Goal: Transaction & Acquisition: Purchase product/service

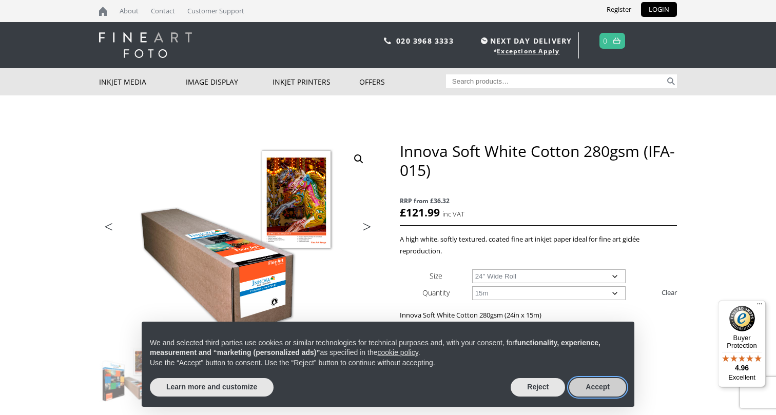
click at [590, 385] on button "Accept" at bounding box center [597, 387] width 57 height 18
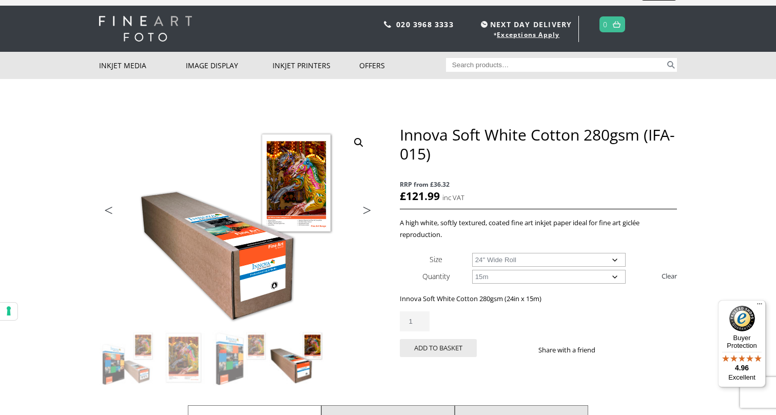
scroll to position [21, 0]
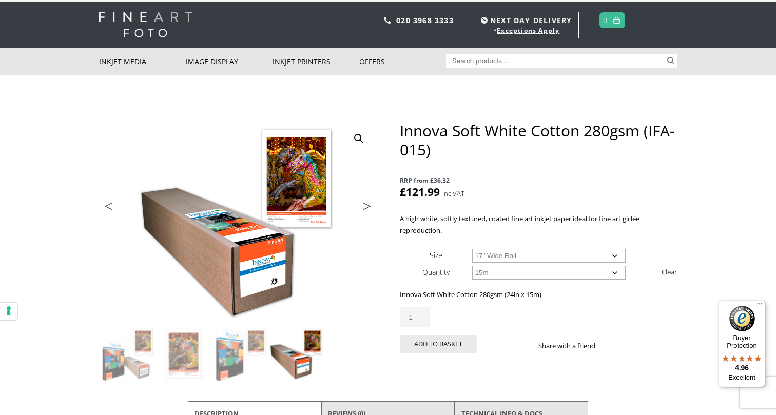
select select "17-wide-roll"
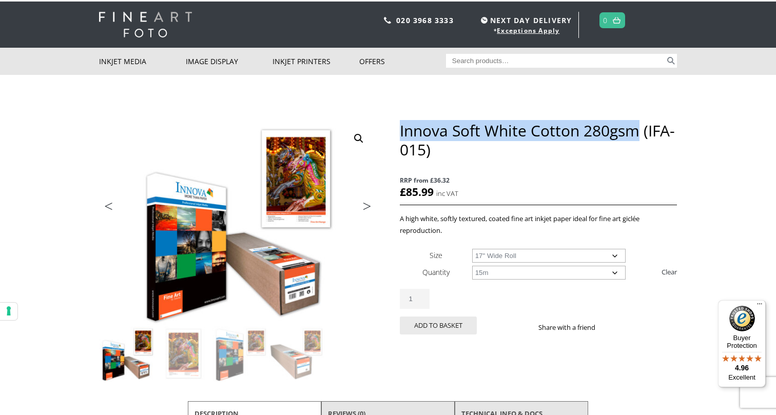
drag, startPoint x: 640, startPoint y: 132, endPoint x: 400, endPoint y: 127, distance: 240.7
click at [400, 127] on h1 "Innova Soft White Cotton 280gsm (IFA-015)" at bounding box center [538, 140] width 277 height 38
copy h1 "Innova Soft White Cotton 280gsm"
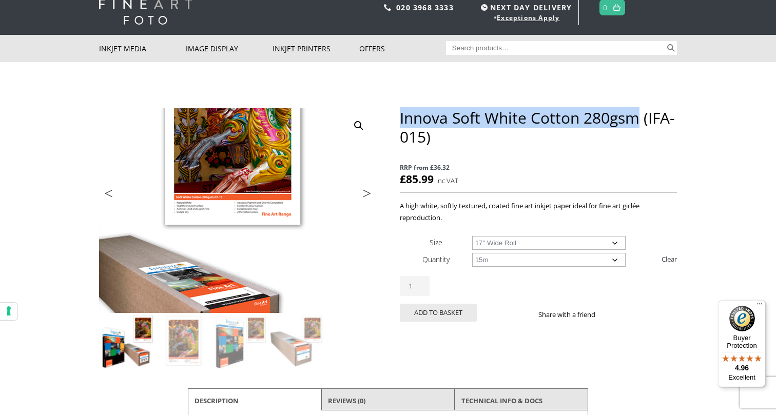
scroll to position [27, 0]
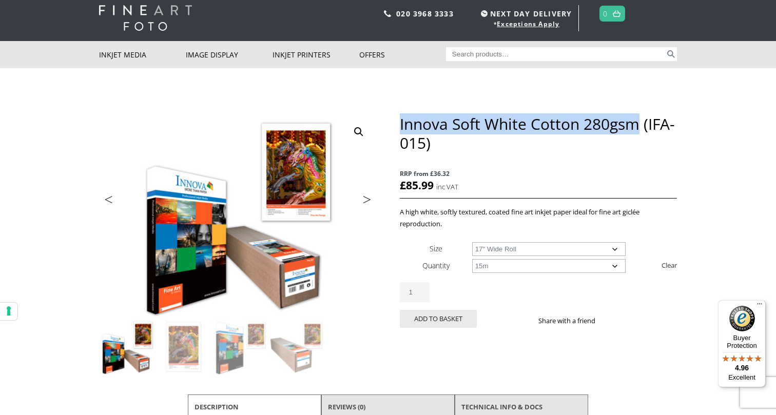
click at [367, 198] on link "Next" at bounding box center [362, 202] width 29 height 9
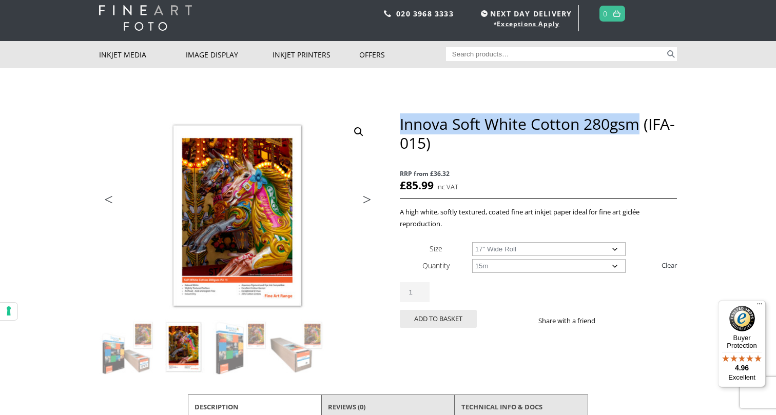
click at [367, 198] on link "Next" at bounding box center [362, 202] width 29 height 9
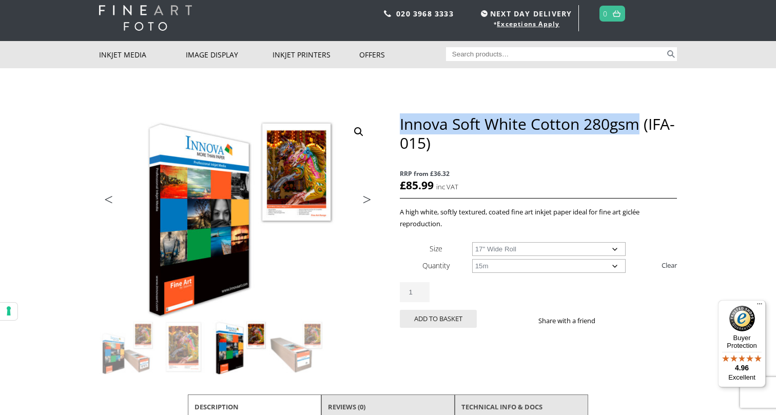
click at [367, 198] on link "Next" at bounding box center [362, 202] width 29 height 9
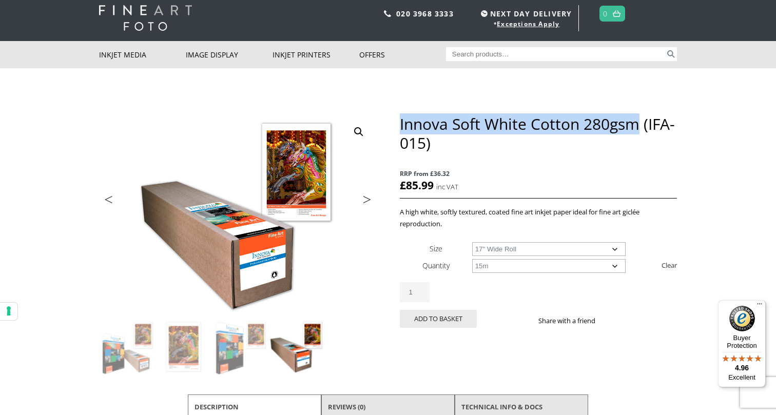
click at [367, 198] on link "Next" at bounding box center [362, 202] width 29 height 9
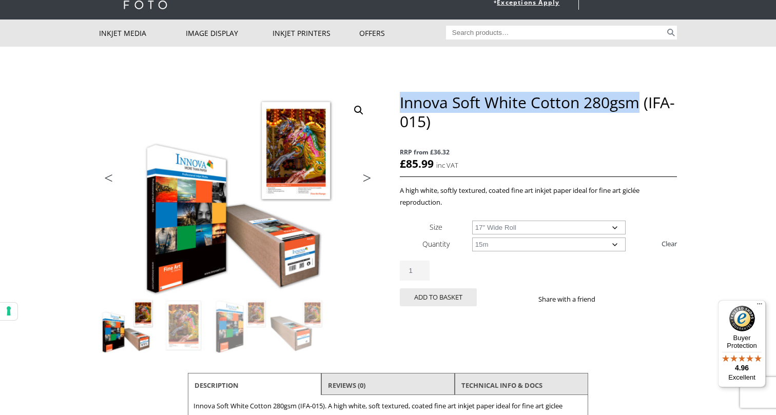
scroll to position [42, 0]
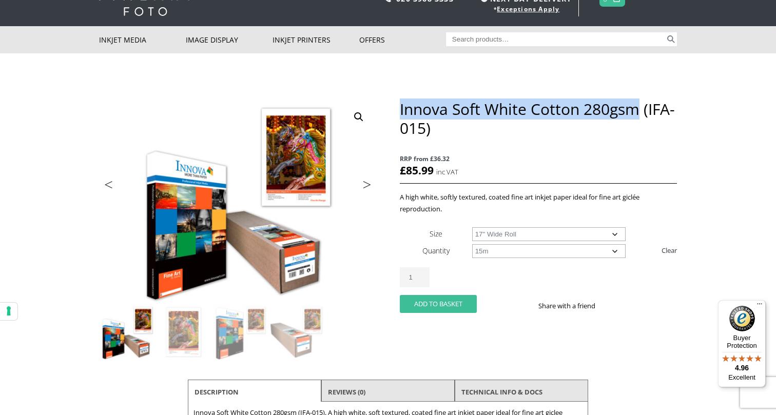
click at [442, 305] on button "Add to basket" at bounding box center [438, 304] width 77 height 18
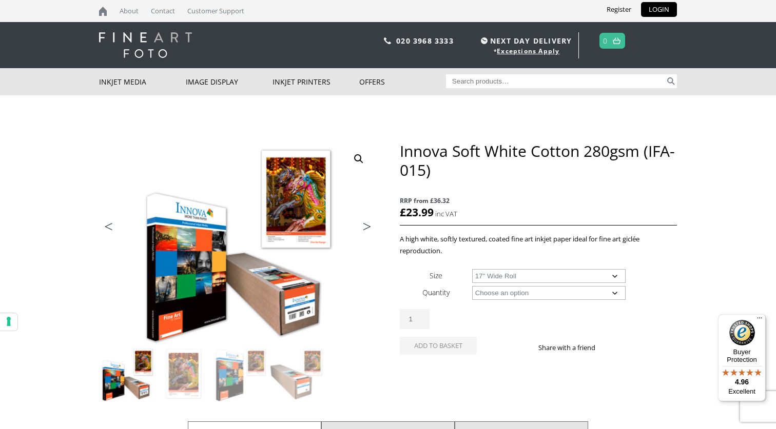
select select "17-wide-roll"
select select "15m"
select select "17-wide-roll"
select select "a2-sheet"
select select "25-sheets"
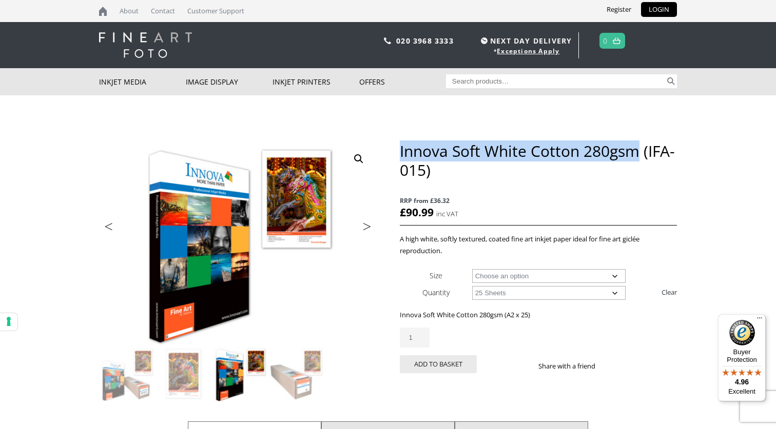
drag, startPoint x: 636, startPoint y: 153, endPoint x: 401, endPoint y: 151, distance: 235.0
click at [401, 151] on h1 "Innova Soft White Cotton 280gsm (IFA-015)" at bounding box center [538, 161] width 277 height 38
copy h1 "Innova Soft White Cotton 280gsm"
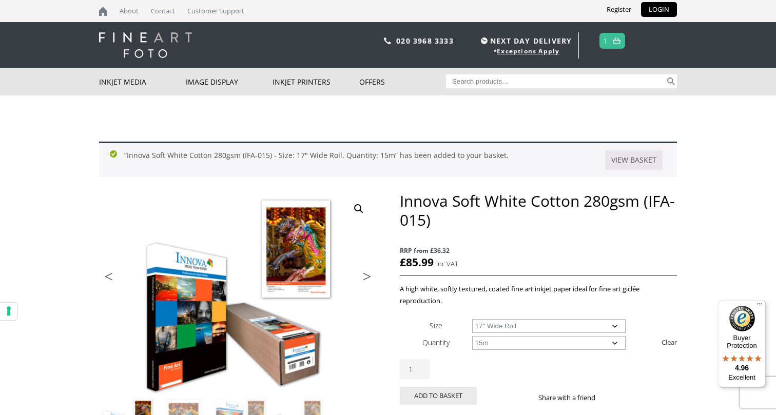
click at [483, 81] on input "Search for:" at bounding box center [556, 81] width 220 height 14
type input "platinum etching"
click at [671, 81] on button "Search" at bounding box center [671, 81] width 12 height 14
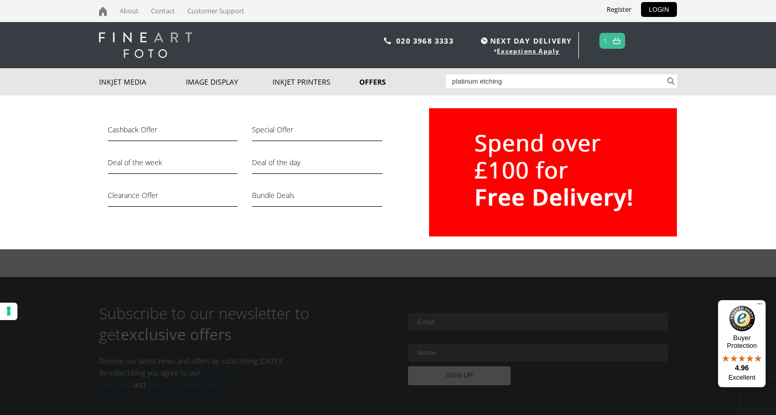
drag, startPoint x: 502, startPoint y: 81, endPoint x: 432, endPoint y: 79, distance: 70.3
click at [432, 79] on div "Inkjet Media Inkjet Fine Art Paper Inkjet Photo Paper Sample Packs Inkjet Canva…" at bounding box center [388, 81] width 578 height 27
type input "fotospeed"
click at [671, 81] on button "Search" at bounding box center [671, 81] width 12 height 14
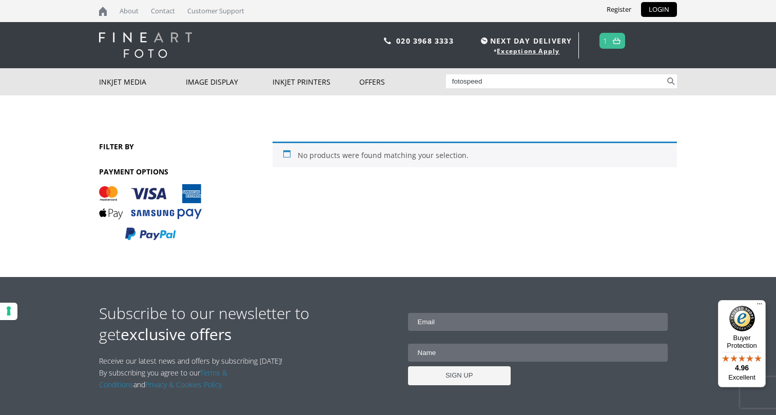
click at [609, 43] on span "1" at bounding box center [612, 41] width 26 height 16
click at [618, 9] on link "Register" at bounding box center [619, 9] width 40 height 15
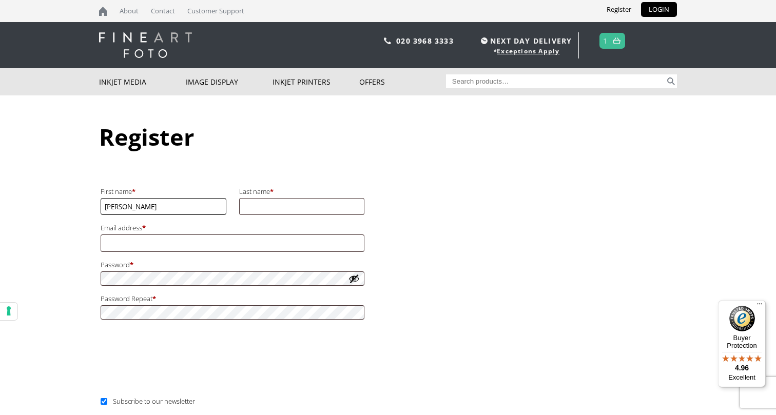
type input "[PERSON_NAME]"
type input "[EMAIL_ADDRESS][DOMAIN_NAME]"
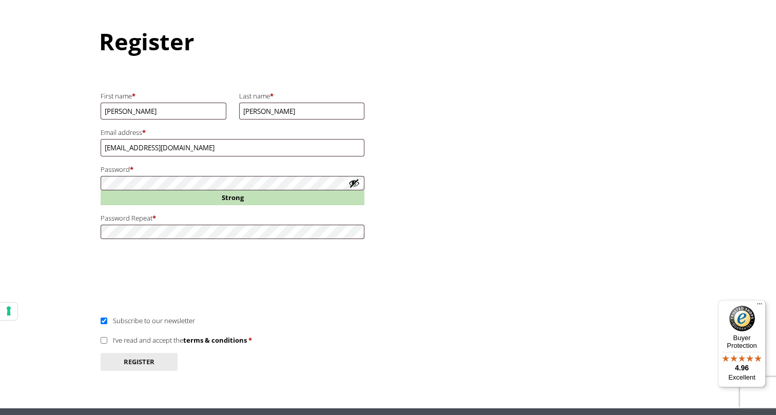
scroll to position [140, 0]
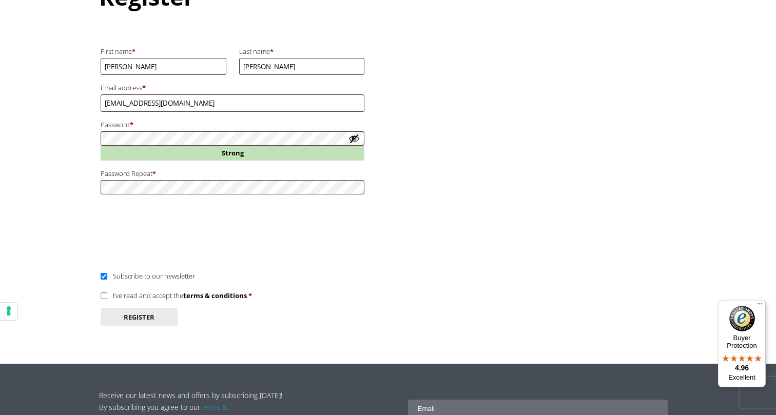
click at [101, 292] on input "I’ve read and accept the terms & conditions *" at bounding box center [104, 295] width 7 height 7
checkbox input "true"
click at [124, 308] on button "Register" at bounding box center [139, 317] width 77 height 18
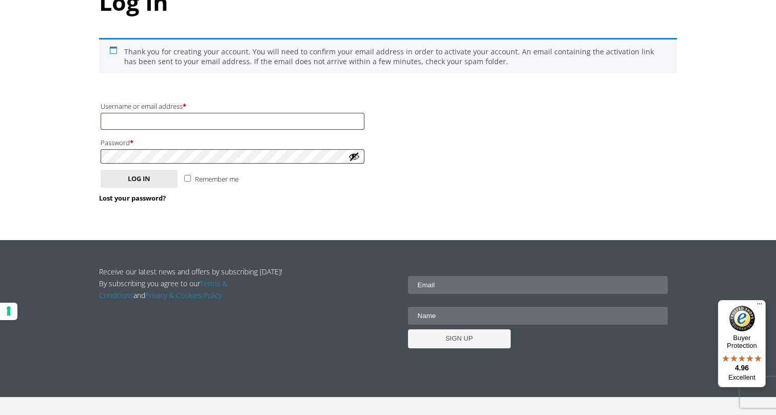
scroll to position [139, 0]
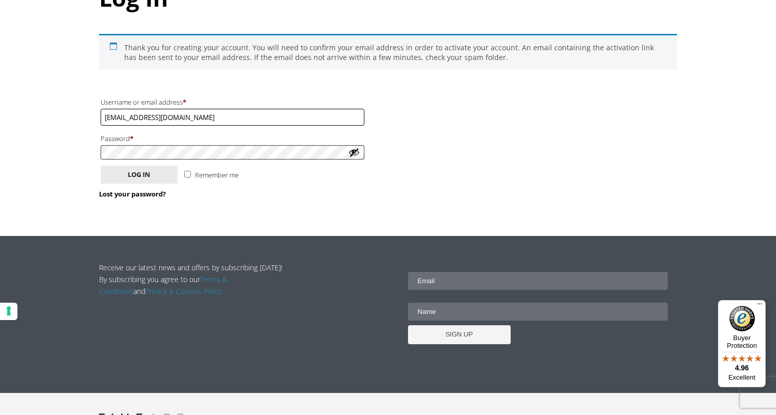
type input "[EMAIL_ADDRESS][DOMAIN_NAME]"
click at [165, 174] on button "Log in" at bounding box center [139, 175] width 77 height 18
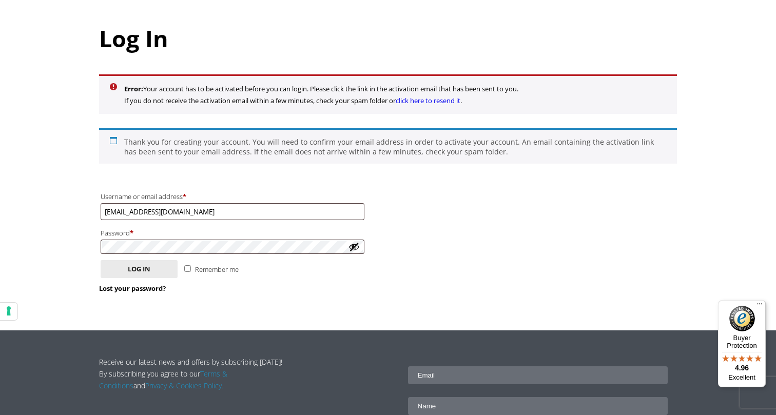
scroll to position [105, 0]
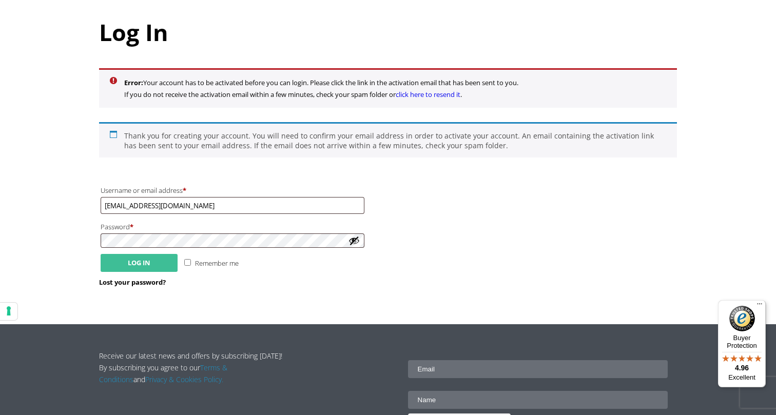
click at [133, 256] on button "Log in" at bounding box center [139, 263] width 77 height 18
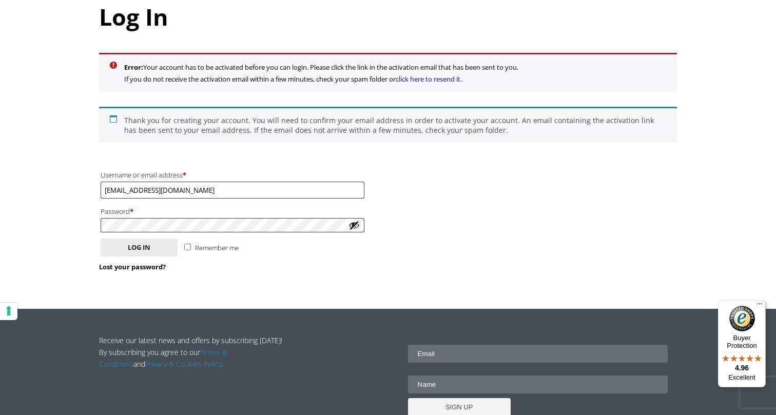
scroll to position [122, 0]
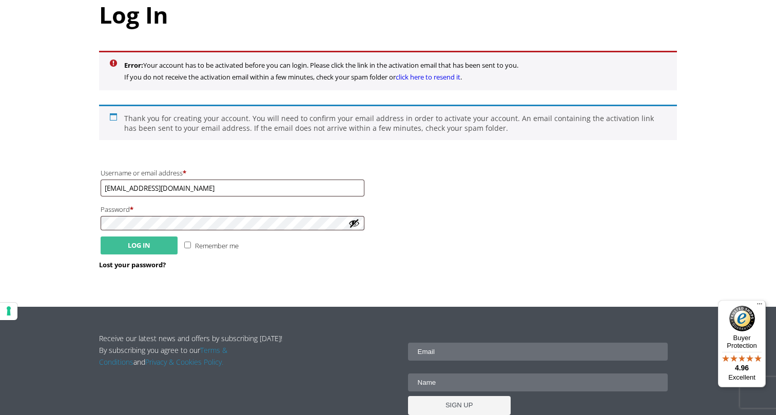
click at [134, 245] on button "Log in" at bounding box center [139, 246] width 77 height 18
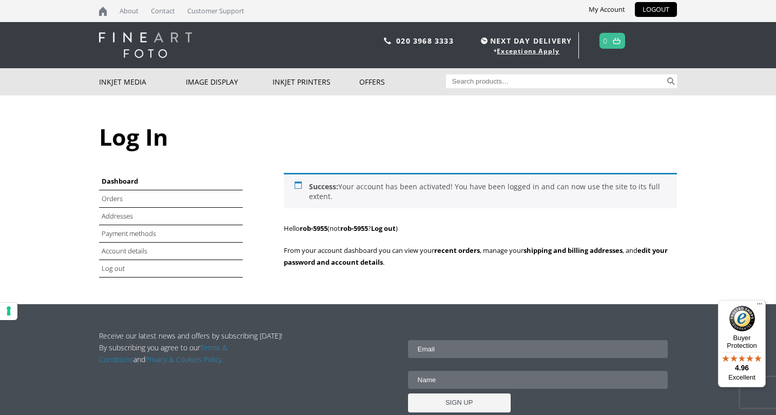
click at [511, 82] on input "Search for:" at bounding box center [556, 81] width 220 height 14
paste input "Innova Soft White Cotton 280gsm"
type input "Innova Soft White Cotton 280gsm"
click at [671, 81] on button "Search" at bounding box center [671, 81] width 12 height 14
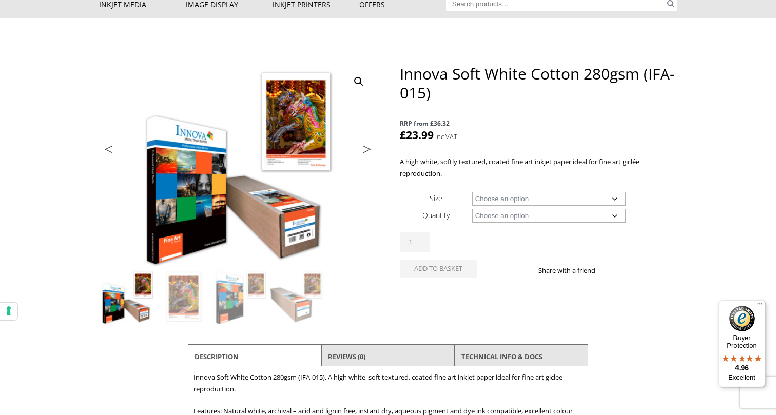
scroll to position [78, 0]
select select "17-wide-roll"
select select "15m"
select select "17-wide-roll"
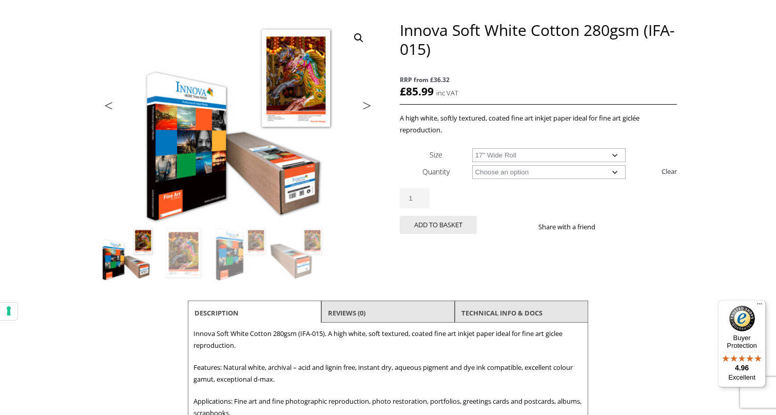
scroll to position [125, 0]
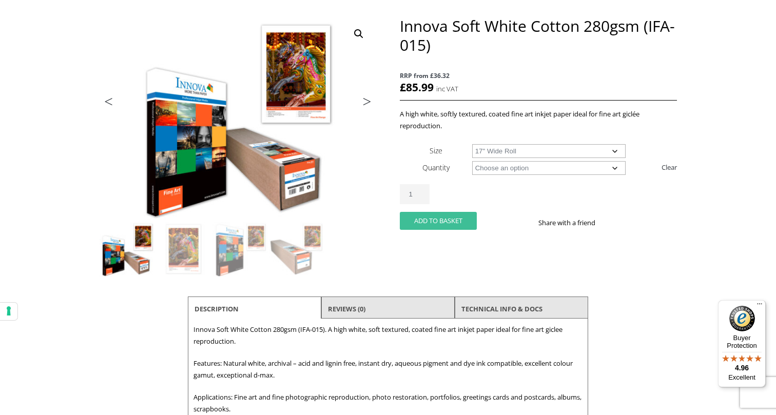
click at [437, 220] on button "Add to basket" at bounding box center [438, 221] width 77 height 18
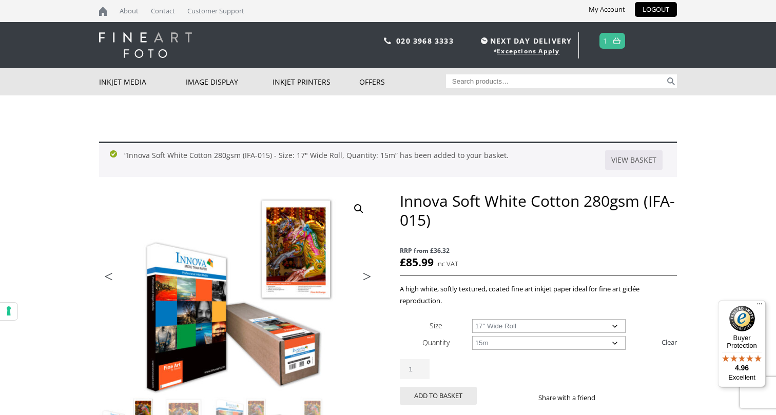
click at [611, 41] on link at bounding box center [616, 40] width 13 height 15
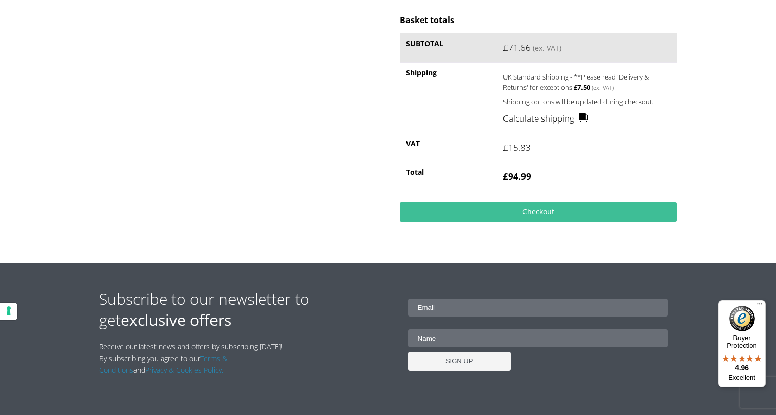
scroll to position [282, 0]
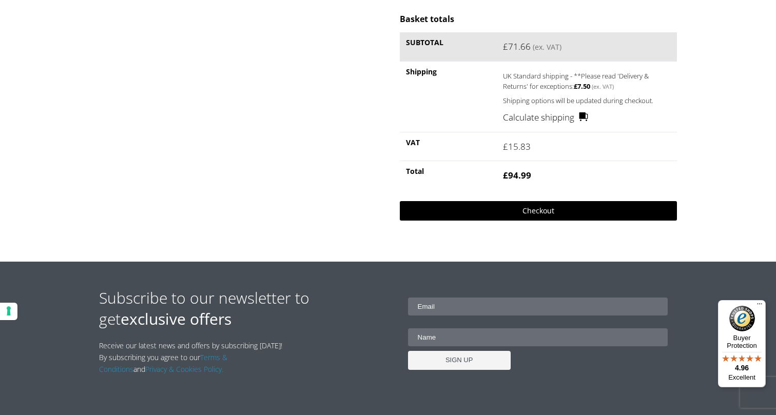
click at [456, 208] on link "Checkout" at bounding box center [538, 210] width 277 height 19
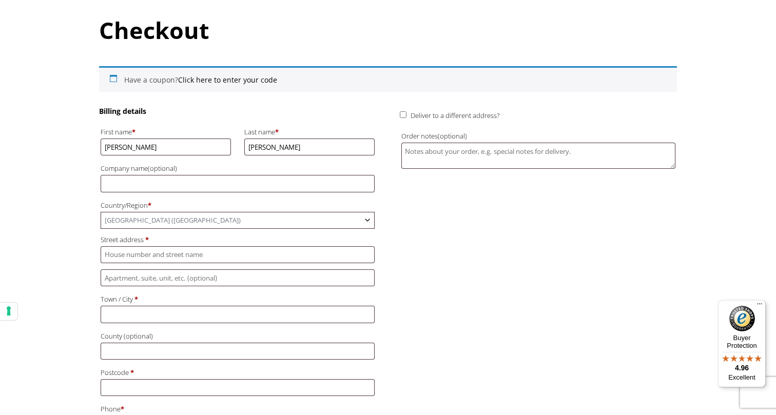
scroll to position [111, 0]
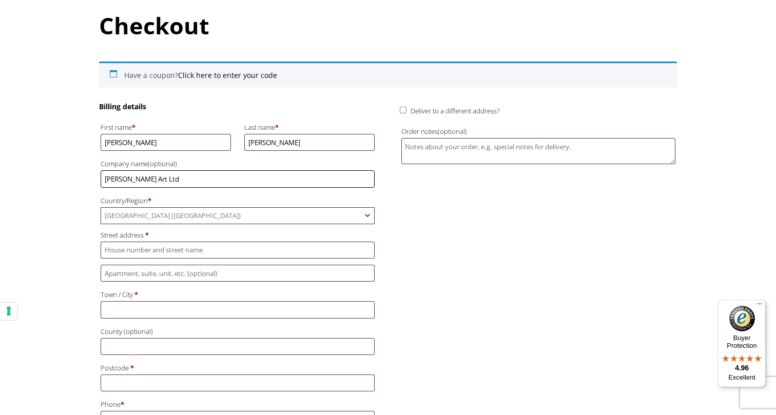
type input "Rob Wilson Art Ltd"
type input "KIN.DER, Glossop Gasworks"
type input "Glossop"
type input "SK13 7AB"
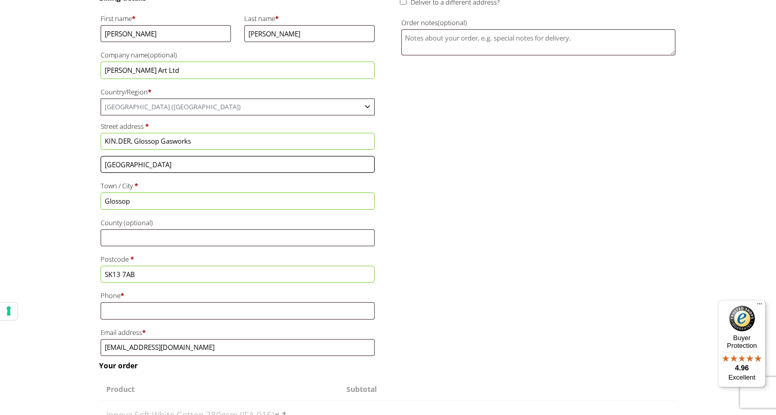
scroll to position [226, 0]
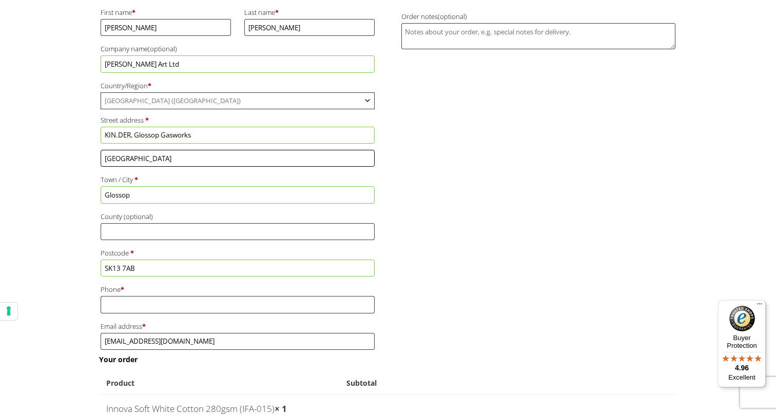
type input "Arundel Street"
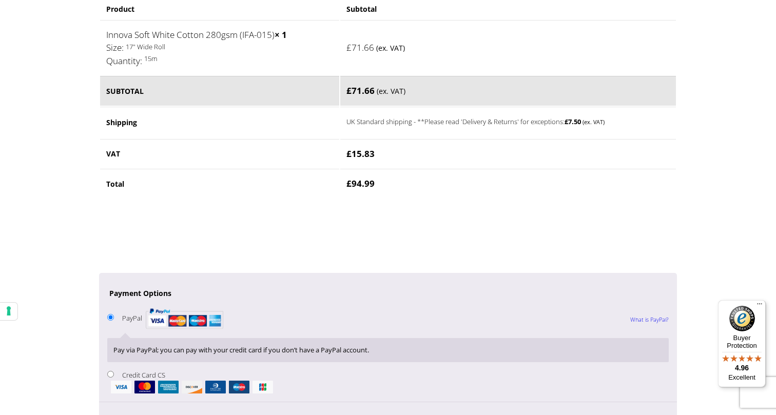
scroll to position [601, 0]
type input "07801813049"
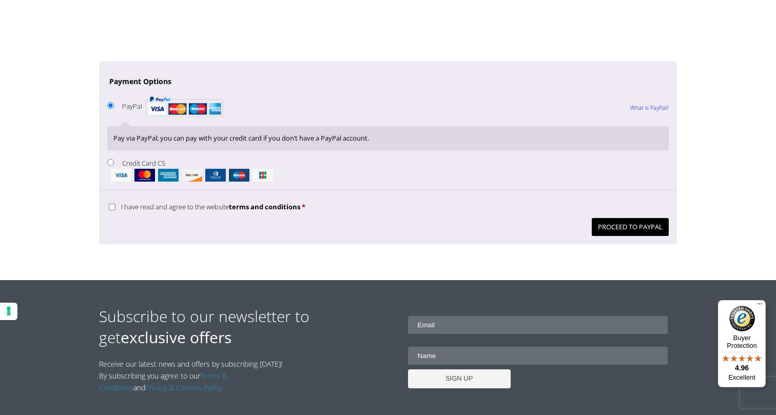
scroll to position [821, 0]
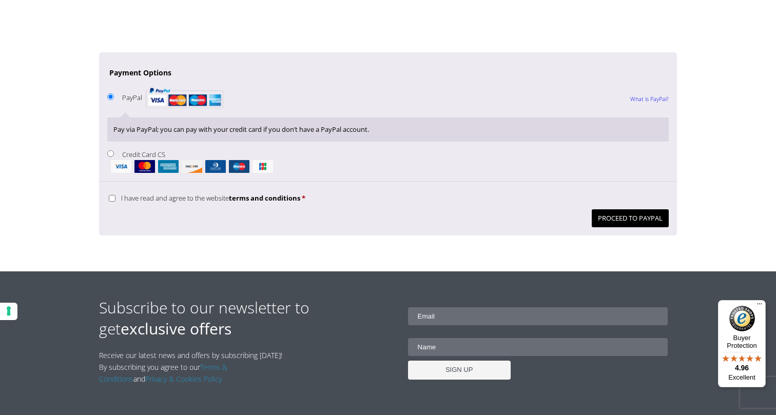
drag, startPoint x: 616, startPoint y: 193, endPoint x: 423, endPoint y: 118, distance: 207.8
click at [423, 118] on div "PayPal What is PayPal? Pay via PayPal; you can pay with your credit card if you…" at bounding box center [388, 143] width 578 height 183
click at [112, 150] on input "Credit Card CS" at bounding box center [110, 153] width 7 height 7
radio input "true"
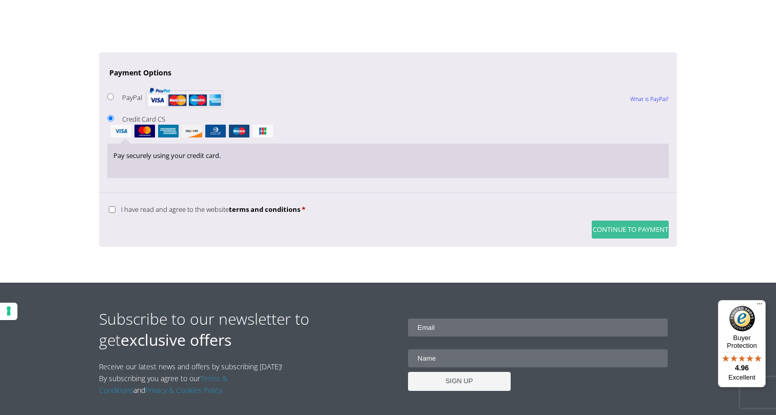
click at [638, 221] on button "Continue to Payment" at bounding box center [630, 230] width 77 height 18
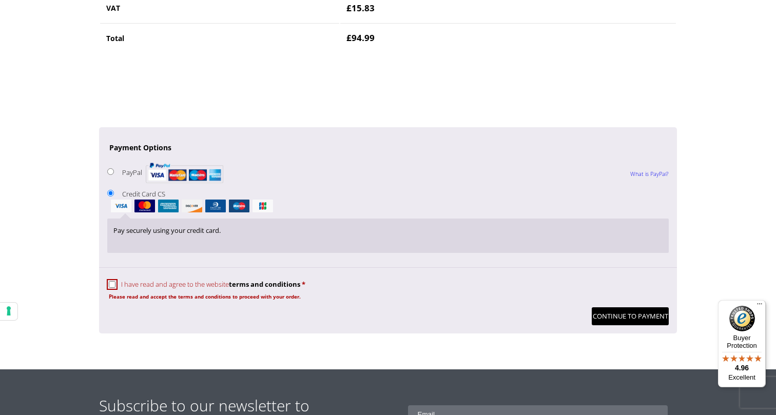
scroll to position [789, 0]
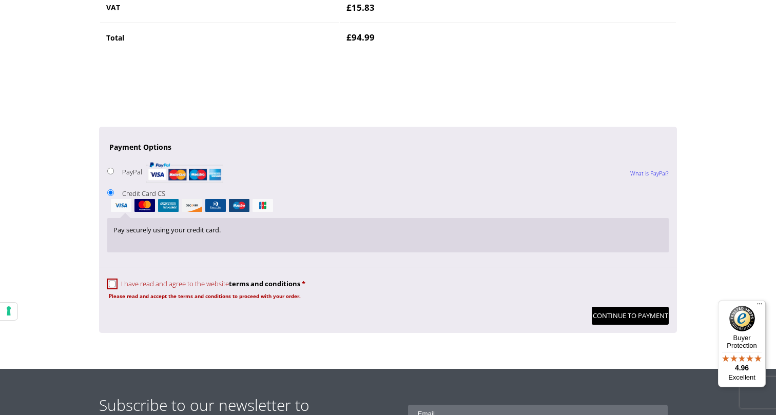
click at [111, 281] on input "I have read and agree to the website terms and conditions *" at bounding box center [112, 284] width 7 height 7
checkbox input "true"
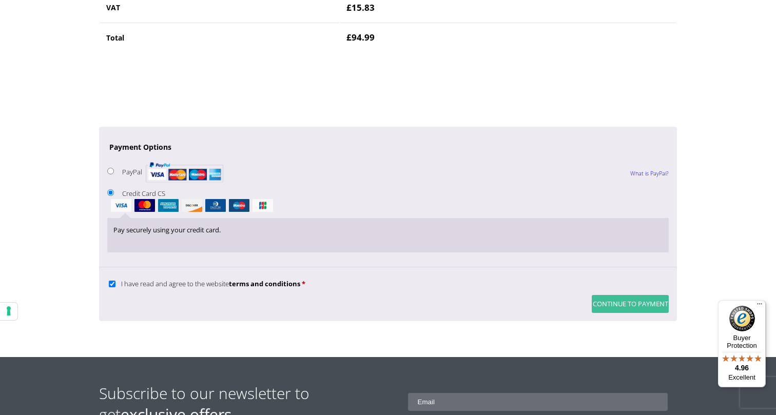
click at [609, 295] on button "Continue to Payment" at bounding box center [630, 304] width 77 height 18
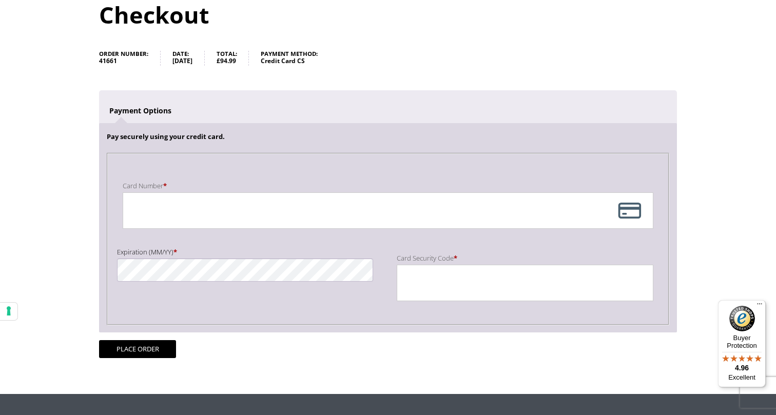
scroll to position [139, 0]
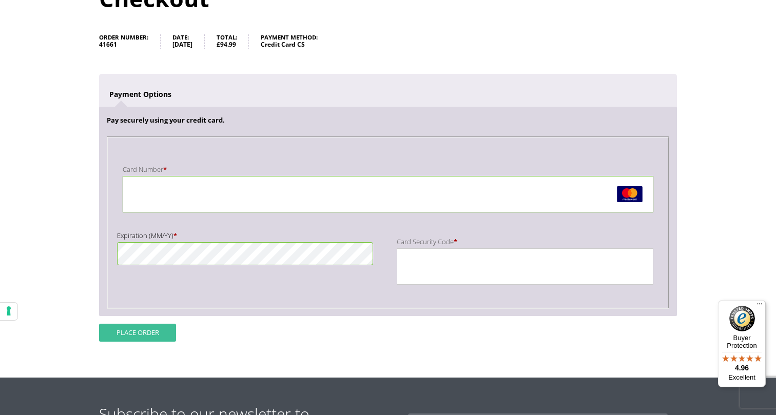
click at [140, 338] on button "Place order" at bounding box center [137, 333] width 77 height 18
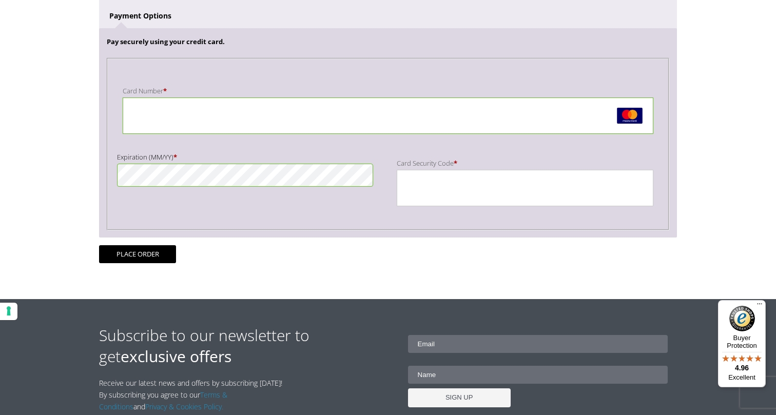
scroll to position [262, 0]
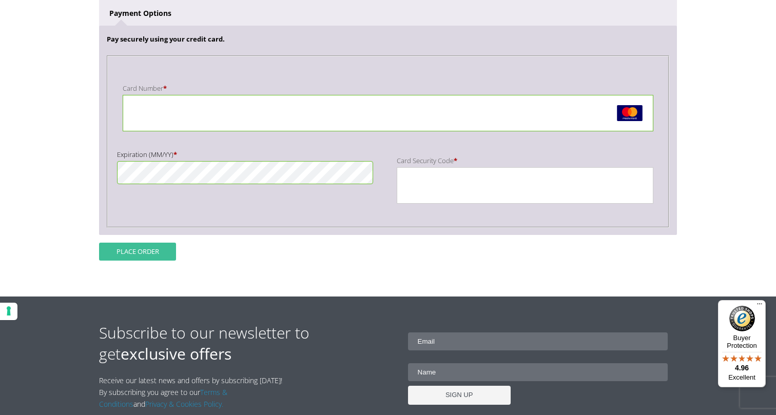
click at [110, 253] on button "Place order" at bounding box center [137, 252] width 77 height 18
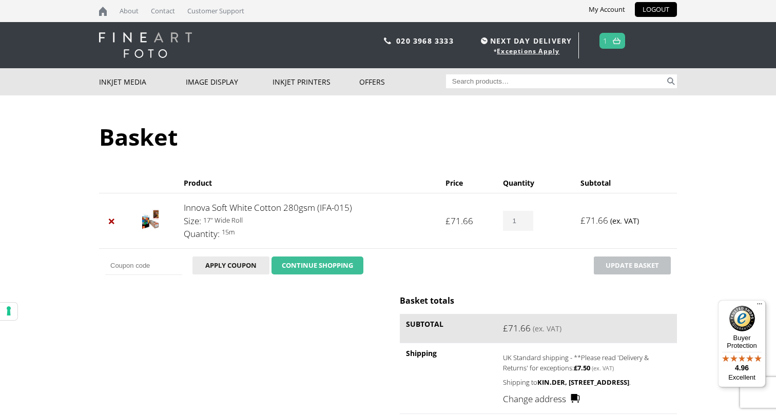
click at [317, 263] on link "CONTINUE SHOPPING" at bounding box center [317, 266] width 92 height 18
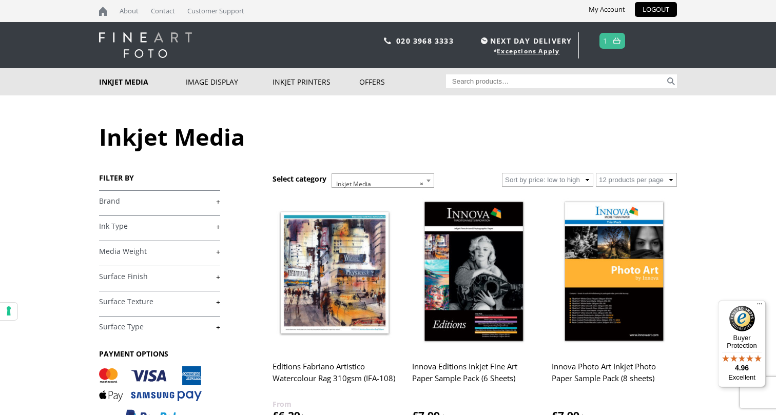
click at [620, 42] on img at bounding box center [617, 40] width 8 height 7
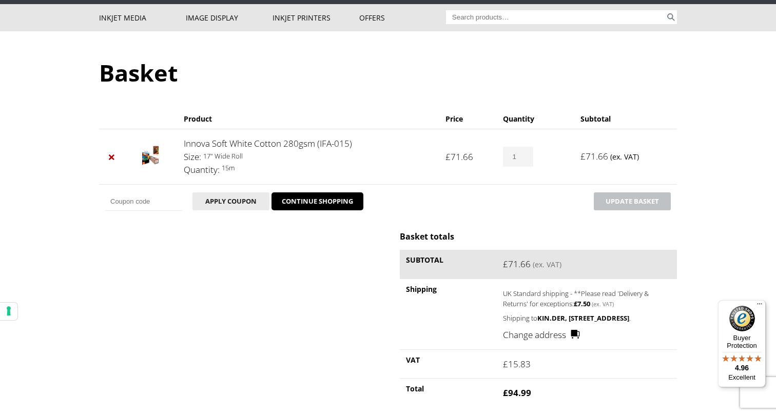
scroll to position [67, 0]
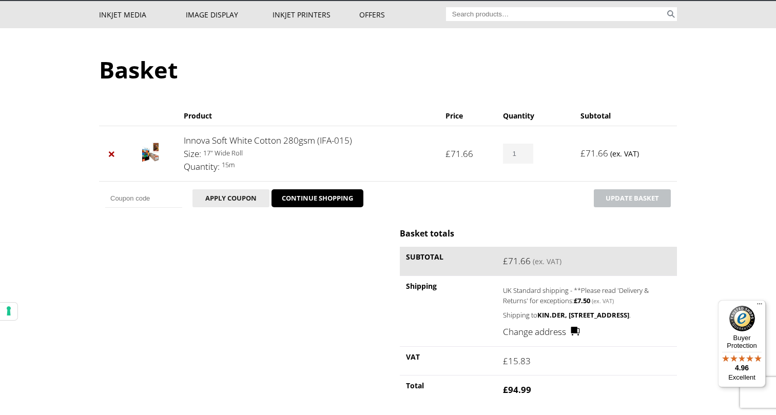
click at [466, 154] on bdi "£ 71.66" at bounding box center [459, 154] width 28 height 12
click at [512, 153] on input "1" at bounding box center [518, 154] width 30 height 20
click at [309, 231] on div "Basket totals Subtotal £ 71.66 (ex. VAT) Shipping UK Standard shipping - **Plea…" at bounding box center [388, 339] width 578 height 223
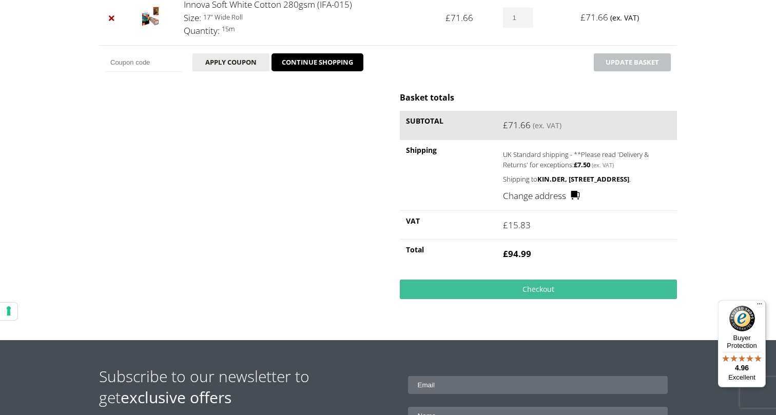
scroll to position [203, 0]
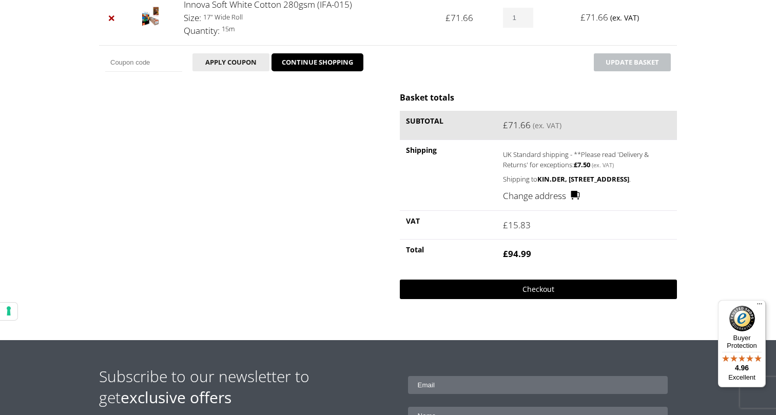
click at [511, 299] on link "Checkout" at bounding box center [538, 289] width 277 height 19
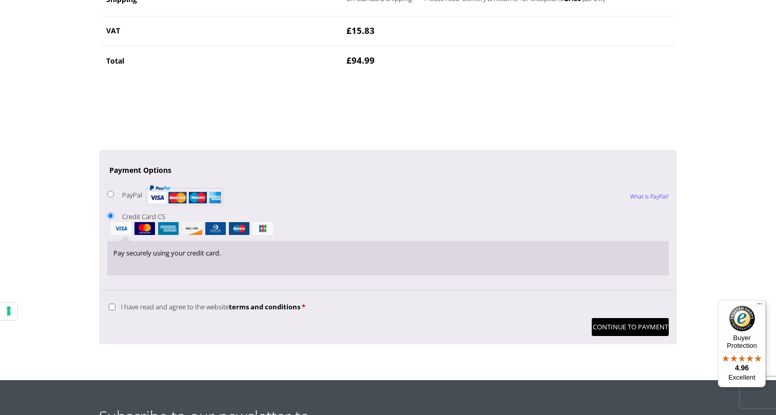
scroll to position [728, 0]
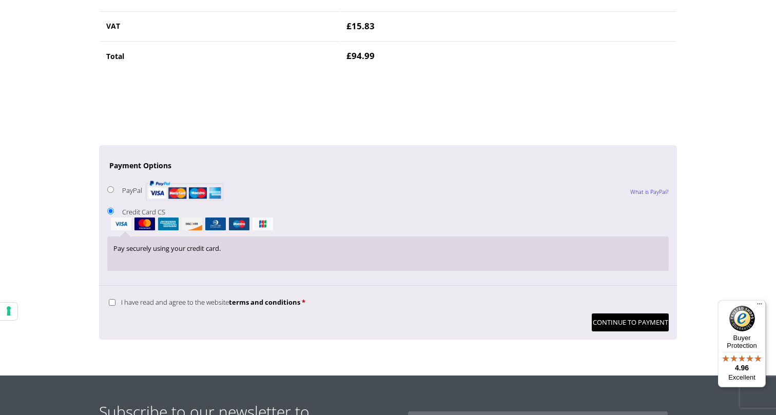
click at [111, 299] on input "I have read and agree to the website terms and conditions *" at bounding box center [112, 302] width 7 height 7
checkbox input "true"
click at [651, 314] on button "Continue to Payment" at bounding box center [630, 323] width 77 height 18
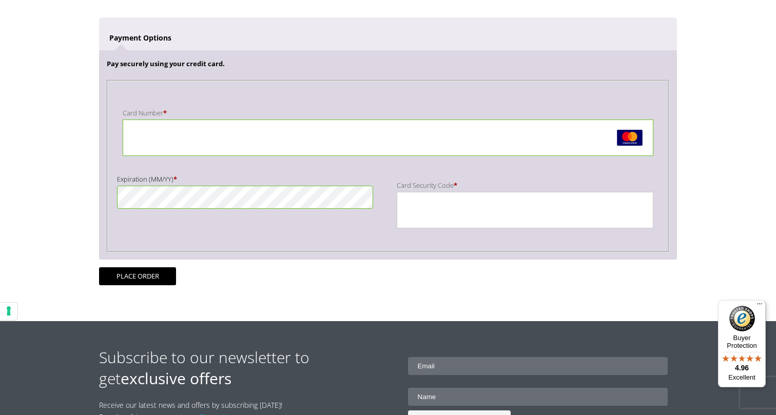
scroll to position [197, 0]
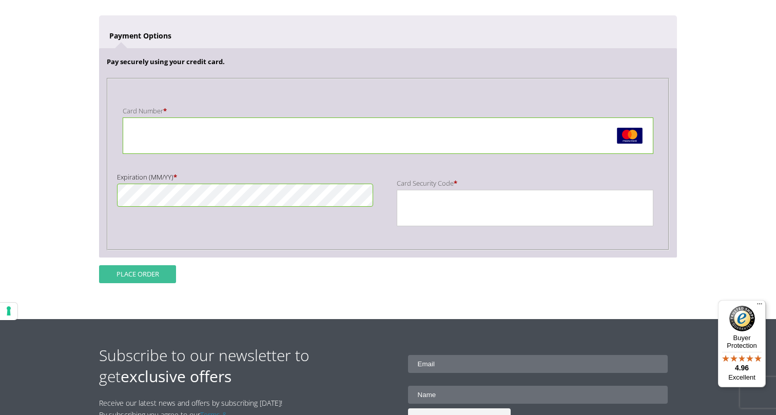
click at [161, 268] on button "Place order" at bounding box center [137, 274] width 77 height 18
